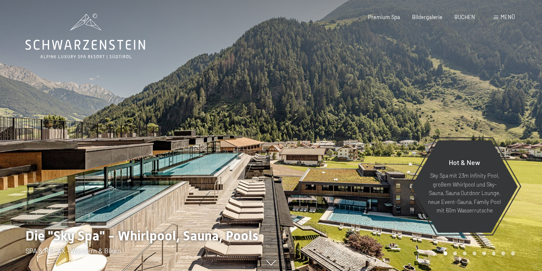
click at [495, 101] on div at bounding box center [406, 137] width 271 height 275
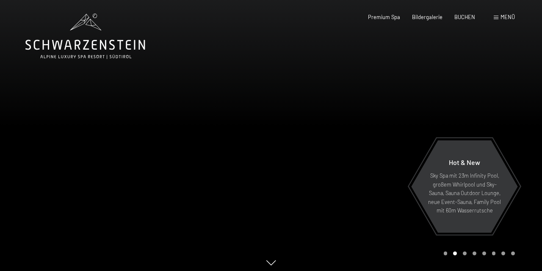
click at [521, 118] on div at bounding box center [406, 137] width 271 height 275
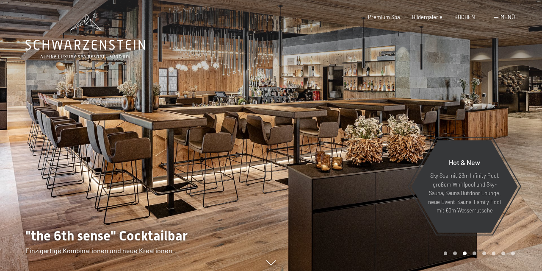
click at [521, 118] on div at bounding box center [406, 137] width 271 height 275
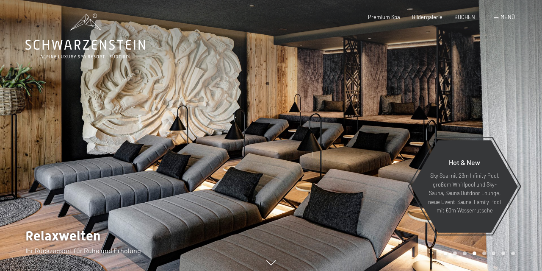
click at [521, 118] on div at bounding box center [406, 137] width 271 height 275
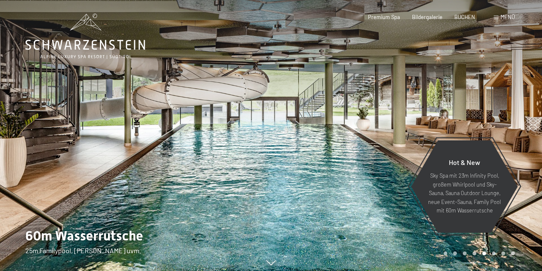
click at [521, 118] on div at bounding box center [406, 137] width 271 height 275
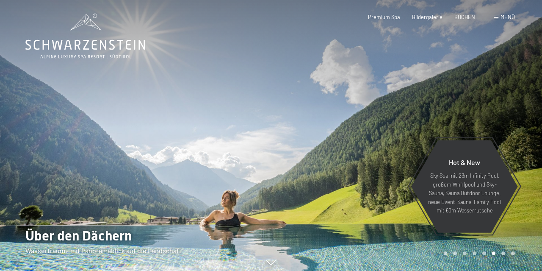
click at [521, 118] on div at bounding box center [406, 137] width 271 height 275
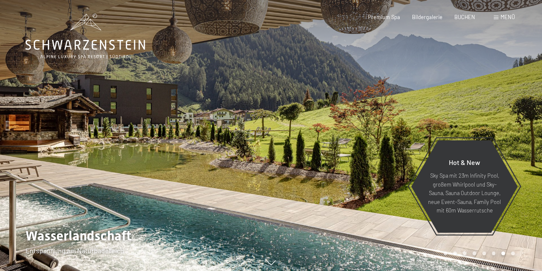
click at [521, 118] on div at bounding box center [406, 137] width 271 height 275
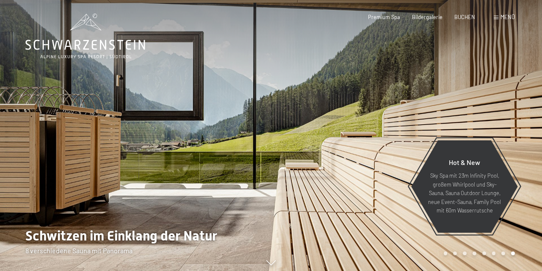
click at [521, 118] on div at bounding box center [406, 137] width 271 height 275
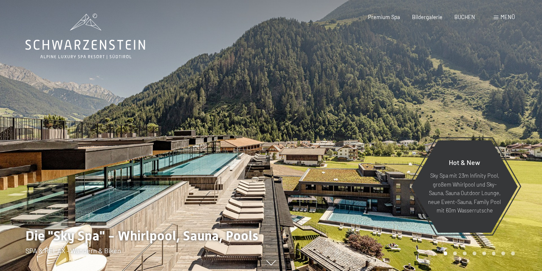
click at [521, 118] on div at bounding box center [406, 137] width 271 height 275
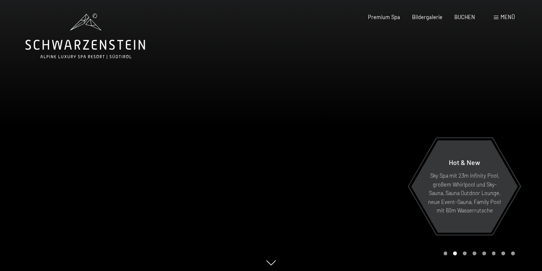
click at [521, 118] on div at bounding box center [406, 137] width 271 height 275
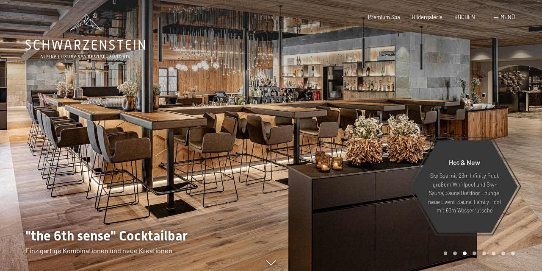
click at [521, 118] on div at bounding box center [406, 137] width 271 height 275
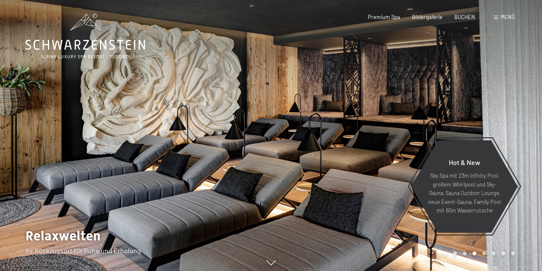
click at [508, 19] on span "Menü" at bounding box center [508, 17] width 14 height 7
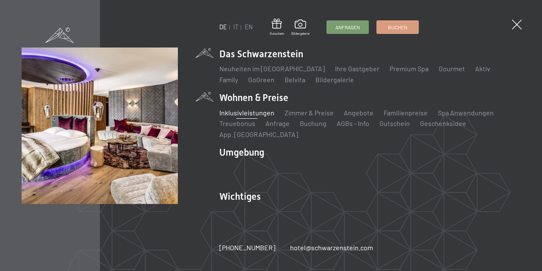
click at [250, 116] on link "Inklusivleistungen" at bounding box center [246, 112] width 55 height 8
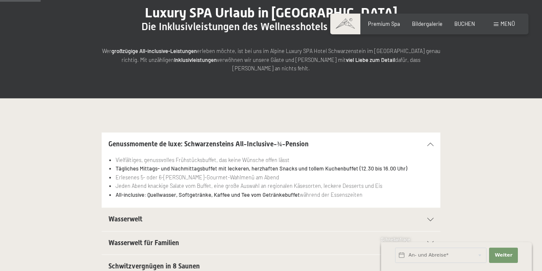
scroll to position [97, 0]
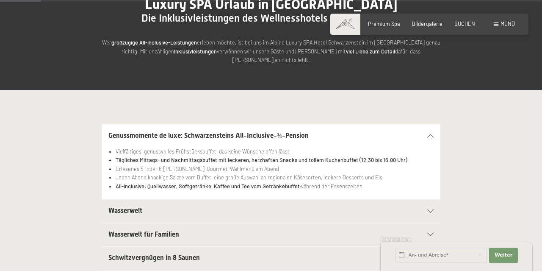
click at [430, 209] on icon at bounding box center [430, 210] width 6 height 3
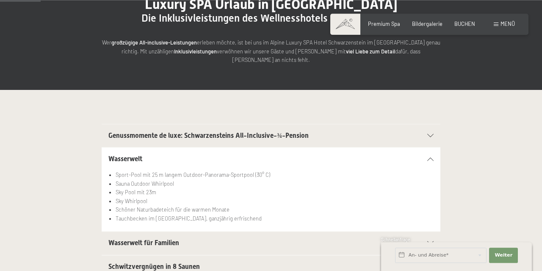
click at [429, 241] on icon at bounding box center [430, 242] width 6 height 3
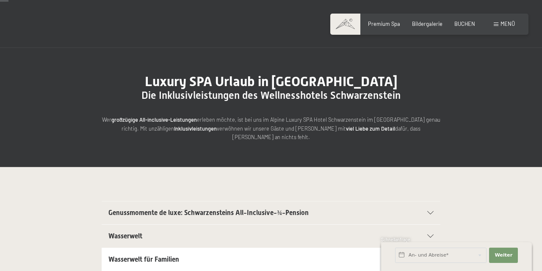
scroll to position [0, 0]
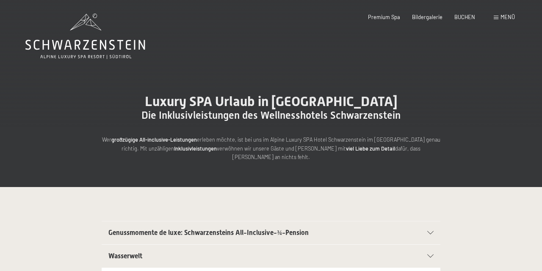
click at [502, 18] on span "Menü" at bounding box center [508, 17] width 14 height 7
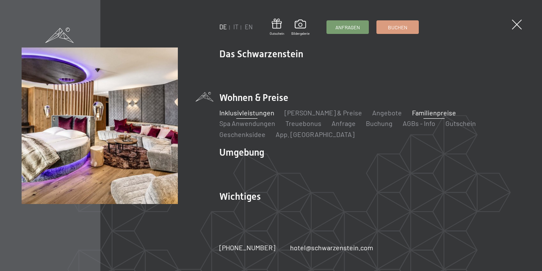
click at [412, 116] on link "Familienpreise" at bounding box center [434, 112] width 44 height 8
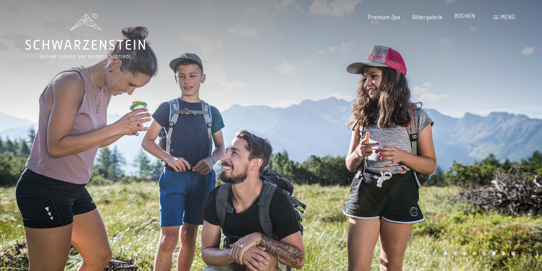
click at [464, 17] on span "BUCHEN" at bounding box center [464, 15] width 21 height 7
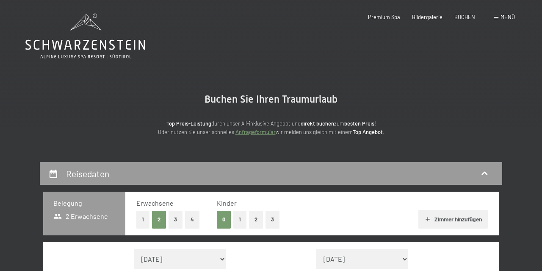
click at [271, 217] on button "3" at bounding box center [273, 218] width 14 height 17
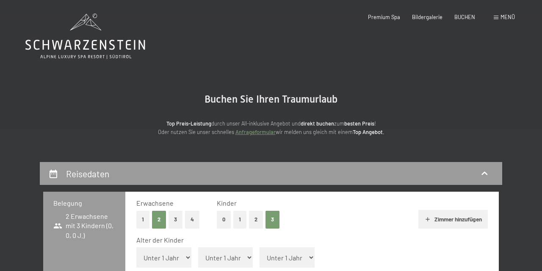
select select "8"
click option "8 Jahre" at bounding box center [0, 0] width 0 height 0
select select "13"
click option "13 Jahre" at bounding box center [0, 0] width 0 height 0
select select "15"
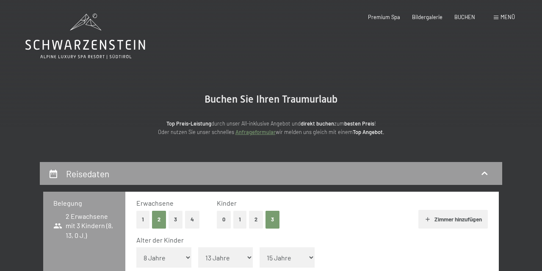
click option "15 Jahre" at bounding box center [0, 0] width 0 height 0
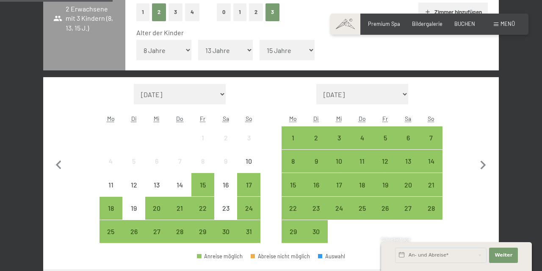
scroll to position [213, 0]
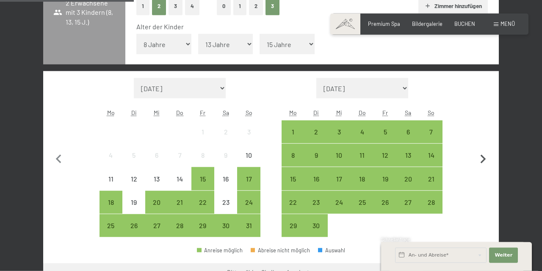
click at [479, 154] on icon "button" at bounding box center [483, 159] width 18 height 18
select select "[DATE]"
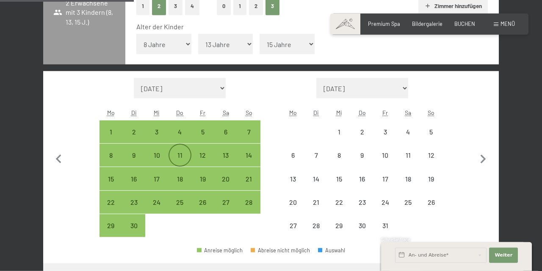
select select "[DATE]"
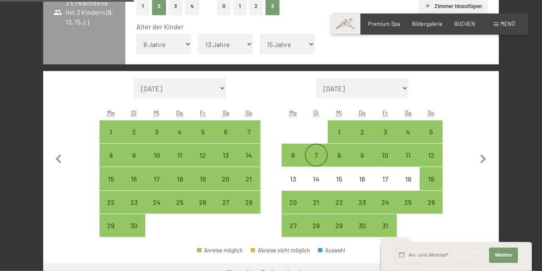
click at [319, 146] on div "7" at bounding box center [316, 154] width 21 height 21
select select "[DATE]"
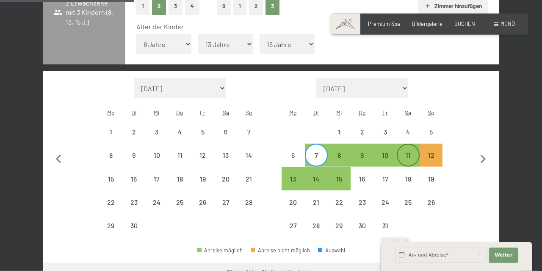
click at [407, 152] on div "11" at bounding box center [408, 162] width 21 height 21
select select "[DATE]"
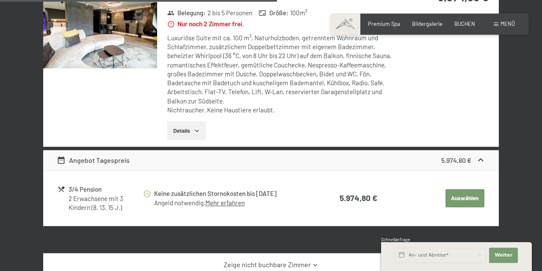
scroll to position [613, 0]
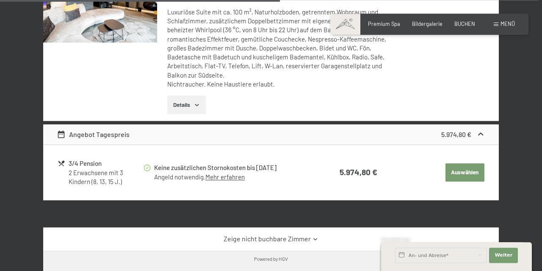
click at [225, 177] on link "Mehr erfahren" at bounding box center [224, 177] width 39 height 8
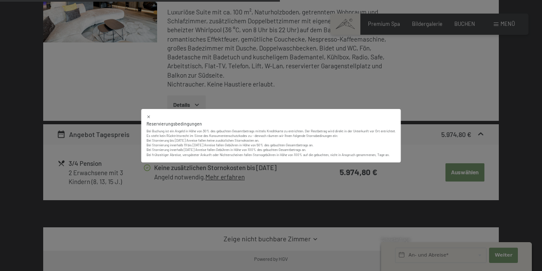
click at [405, 145] on div "Reservierungsbedingungen Bei Buchung ist ein Angeld in Höhe von 30% des gebucht…" at bounding box center [271, 135] width 542 height 271
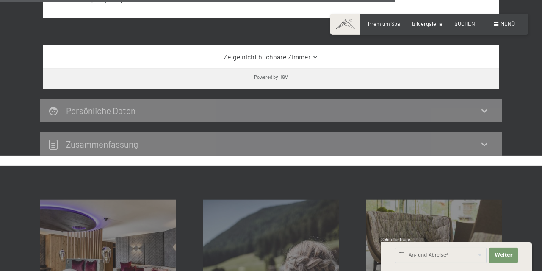
scroll to position [726, 0]
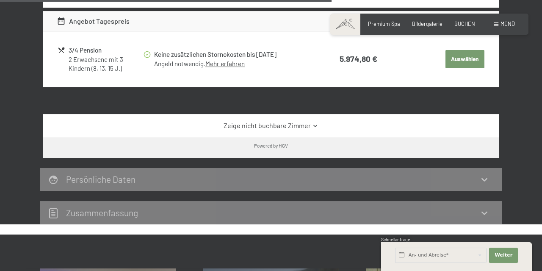
click at [485, 182] on icon at bounding box center [484, 179] width 10 height 10
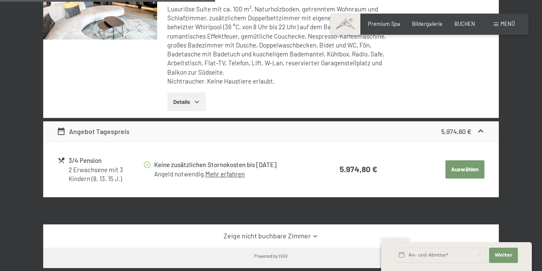
scroll to position [626, 0]
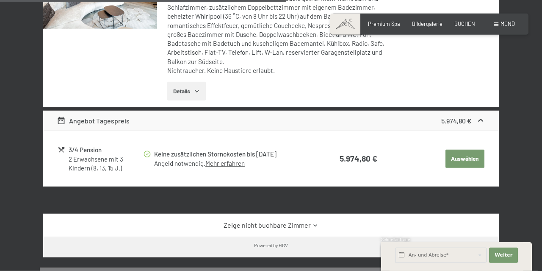
click at [460, 158] on button "Auswählen" at bounding box center [465, 159] width 39 height 19
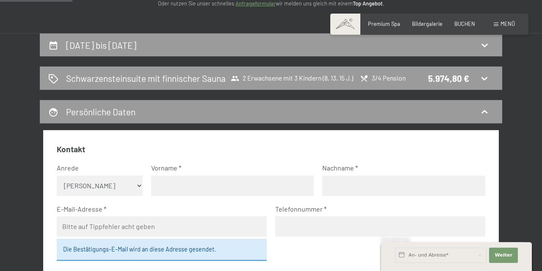
scroll to position [128, 0]
